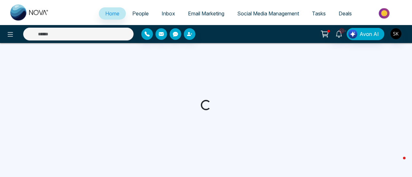
select select "*"
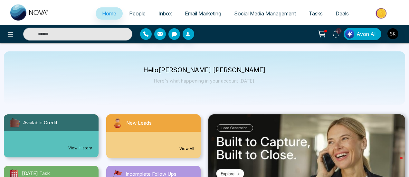
click at [272, 11] on span "Social Media Management" at bounding box center [265, 13] width 62 height 6
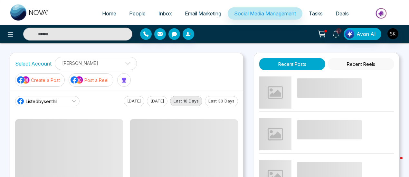
click at [80, 82] on img at bounding box center [76, 80] width 13 height 8
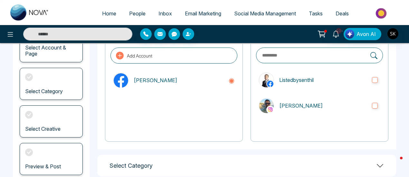
scroll to position [57, 0]
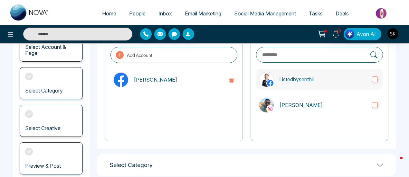
click at [367, 81] on label "Listedbysenthil" at bounding box center [319, 79] width 127 height 21
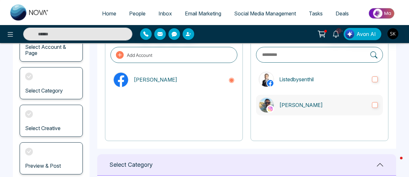
click at [364, 100] on label "[PERSON_NAME]" at bounding box center [319, 105] width 127 height 21
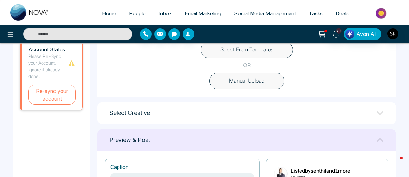
scroll to position [207, 0]
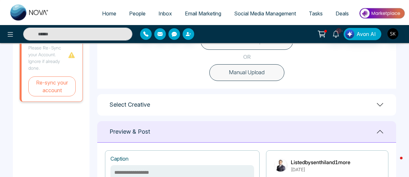
click at [378, 98] on div "Select Creative" at bounding box center [246, 105] width 299 height 22
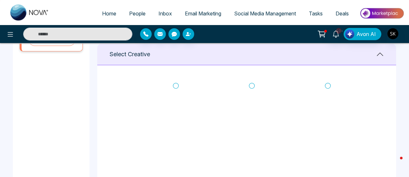
scroll to position [256, 0]
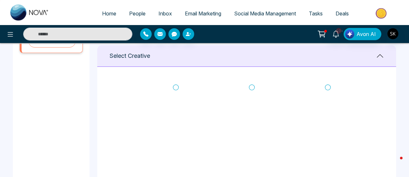
click at [175, 87] on icon at bounding box center [176, 87] width 6 height 6
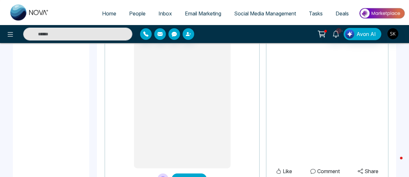
scroll to position [599, 0]
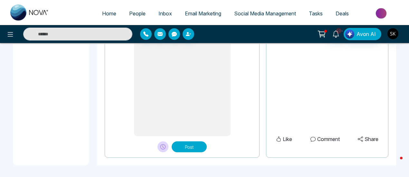
click at [183, 147] on button "Post" at bounding box center [188, 147] width 35 height 11
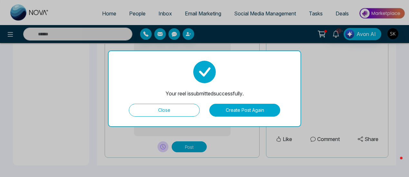
click at [155, 117] on div "Your reel is submitted successfully. Close Create Post Again" at bounding box center [204, 89] width 193 height 77
click at [155, 116] on button "Close" at bounding box center [164, 110] width 71 height 13
type textarea "**********"
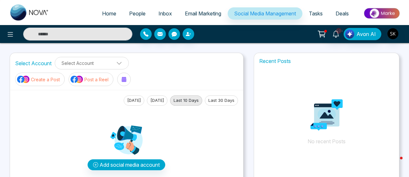
click at [89, 81] on p "Post a Reel" at bounding box center [96, 79] width 24 height 7
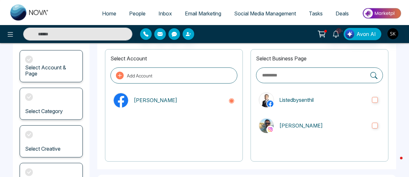
scroll to position [39, 0]
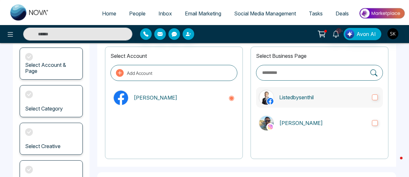
click at [367, 95] on label "Listedbysenthil" at bounding box center [319, 97] width 127 height 21
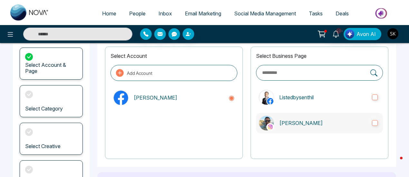
click at [365, 119] on p "[PERSON_NAME]" at bounding box center [323, 123] width 88 height 8
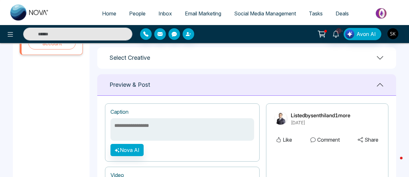
scroll to position [252, 0]
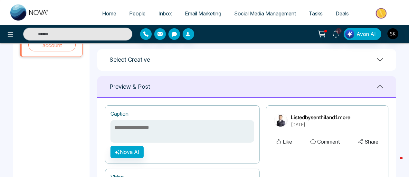
click at [379, 62] on icon at bounding box center [380, 60] width 8 height 8
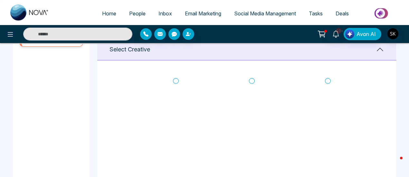
scroll to position [283, 0]
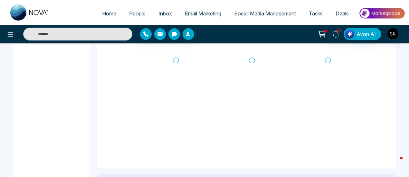
click at [254, 62] on icon at bounding box center [252, 60] width 6 height 6
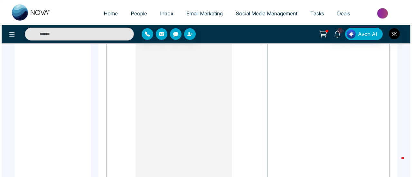
scroll to position [599, 0]
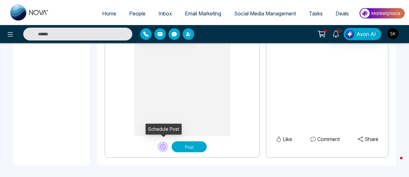
click at [162, 142] on button at bounding box center [162, 147] width 11 height 11
type textarea "**********"
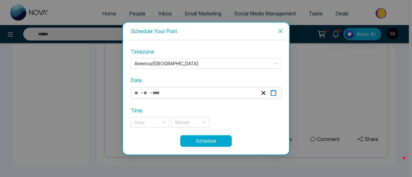
click at [274, 92] on icon "button" at bounding box center [273, 93] width 6 height 6
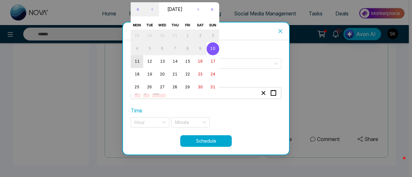
click at [133, 61] on button "11" at bounding box center [137, 61] width 13 height 13
type input "*"
type input "**"
type input "****"
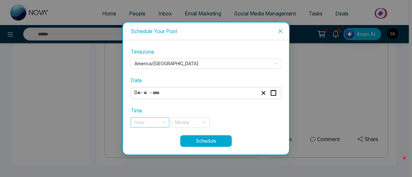
click at [162, 124] on div "Hour" at bounding box center [150, 122] width 39 height 10
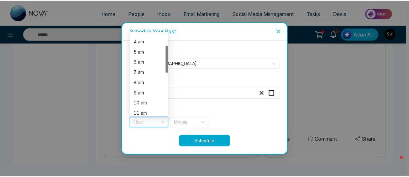
scroll to position [42, 0]
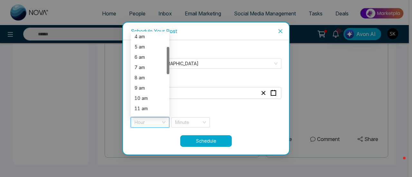
drag, startPoint x: 167, startPoint y: 53, endPoint x: 167, endPoint y: 67, distance: 13.8
click at [167, 67] on div at bounding box center [168, 60] width 3 height 27
click at [149, 95] on div "10 am" at bounding box center [149, 98] width 31 height 7
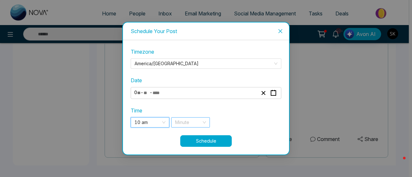
click at [196, 127] on span at bounding box center [188, 123] width 26 height 10
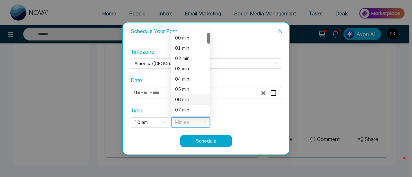
click at [192, 102] on div "06 min" at bounding box center [190, 99] width 31 height 7
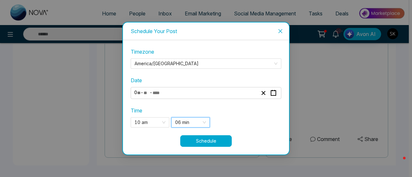
click at [198, 140] on button "Schedule" at bounding box center [205, 141] width 51 height 12
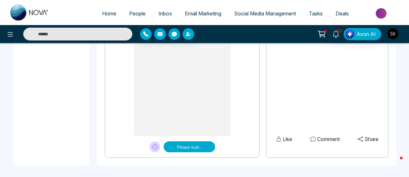
type textarea "**********"
